Goal: Task Accomplishment & Management: Manage account settings

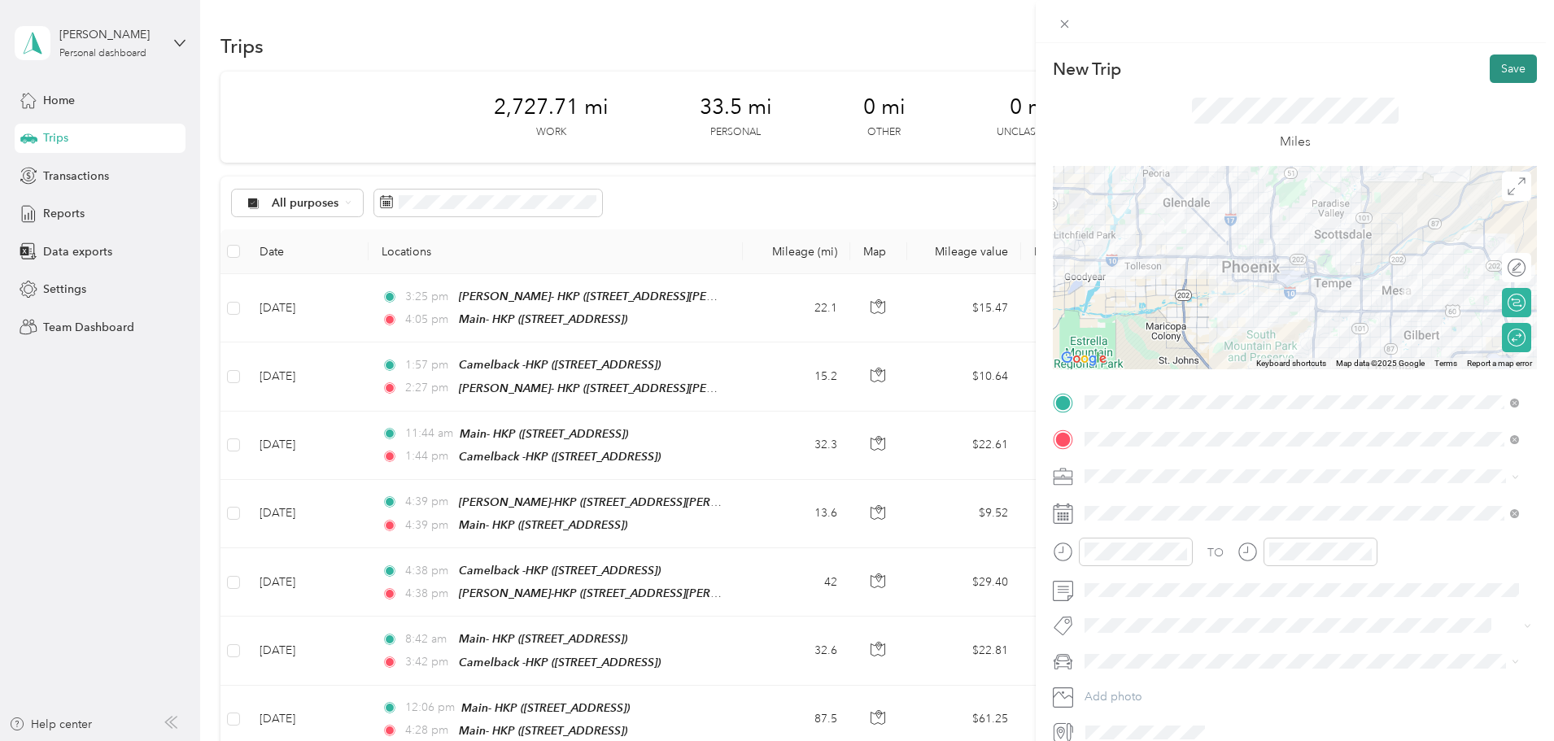
click at [1511, 66] on button "Save" at bounding box center [1513, 69] width 47 height 28
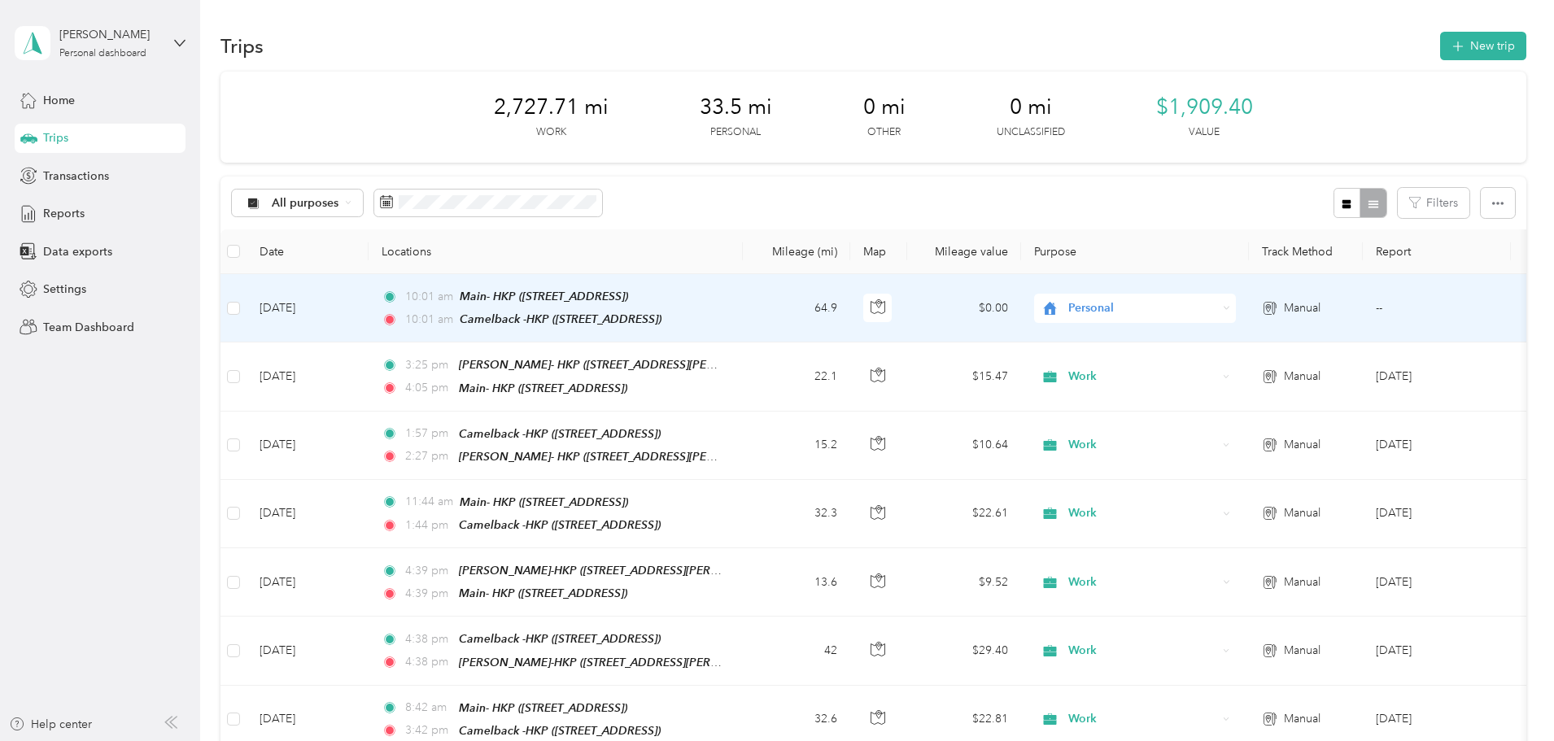
click at [1217, 303] on span "Personal" at bounding box center [1142, 308] width 149 height 18
click at [1206, 343] on ol "Work Personal Other Charity Medical Moving Commute" at bounding box center [1243, 415] width 202 height 199
click at [1217, 308] on span "Personal" at bounding box center [1142, 308] width 149 height 18
click at [1199, 338] on span "Work" at bounding box center [1258, 338] width 150 height 17
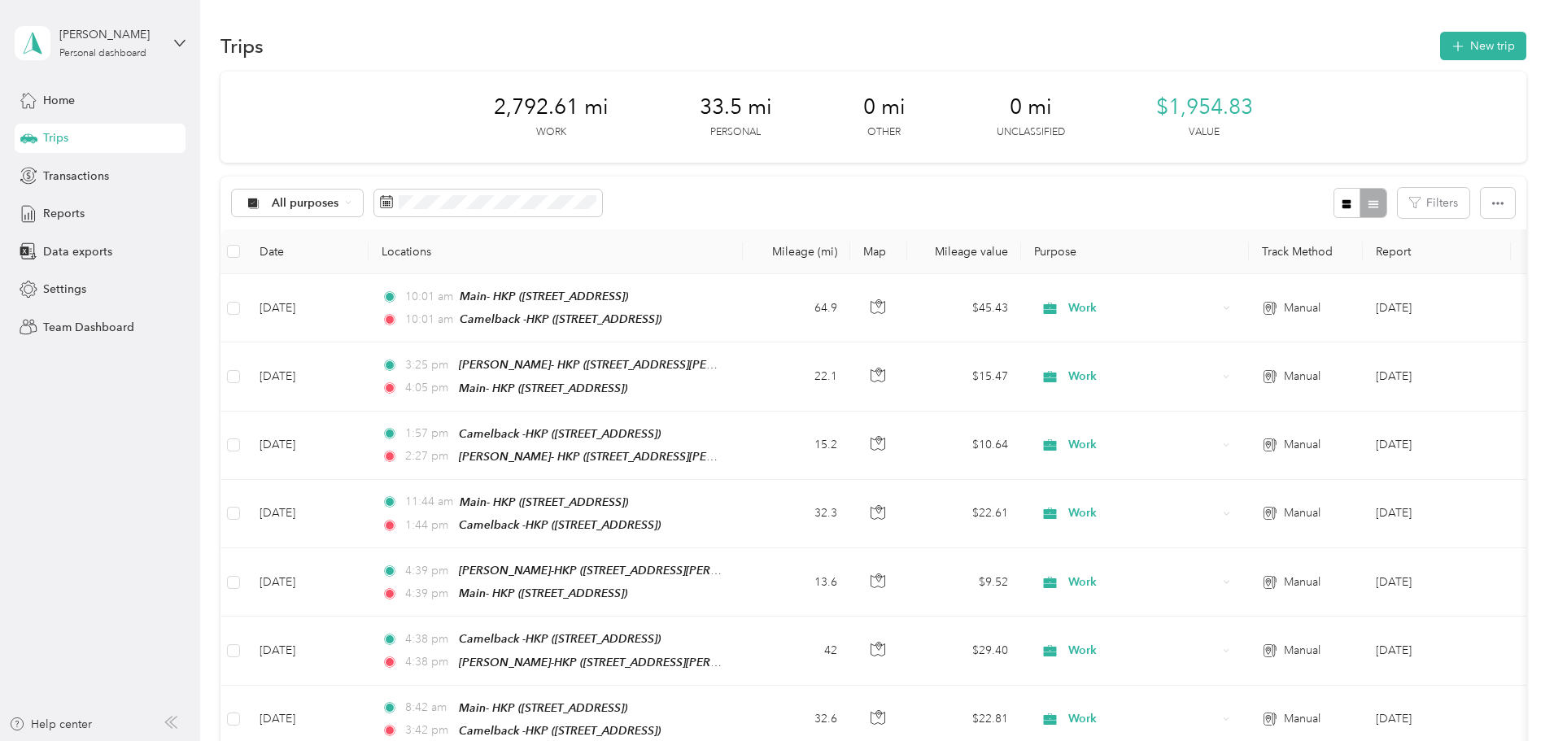
drag, startPoint x: 73, startPoint y: 214, endPoint x: 185, endPoint y: 270, distance: 125.5
click at [73, 214] on span "Reports" at bounding box center [63, 213] width 41 height 17
